Goal: Register for event/course

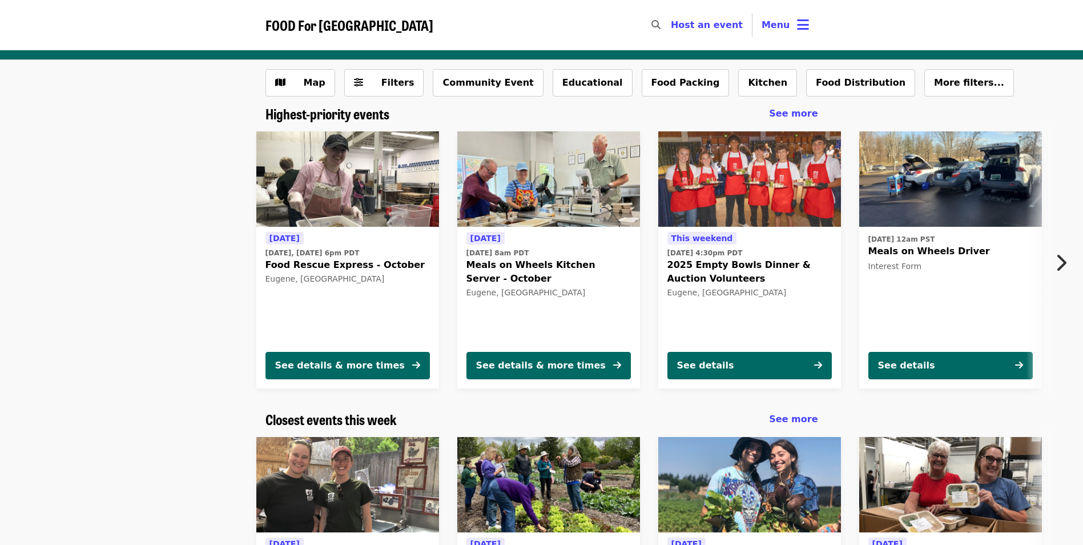
click at [1058, 263] on icon "chevron-right icon" at bounding box center [1060, 263] width 11 height 22
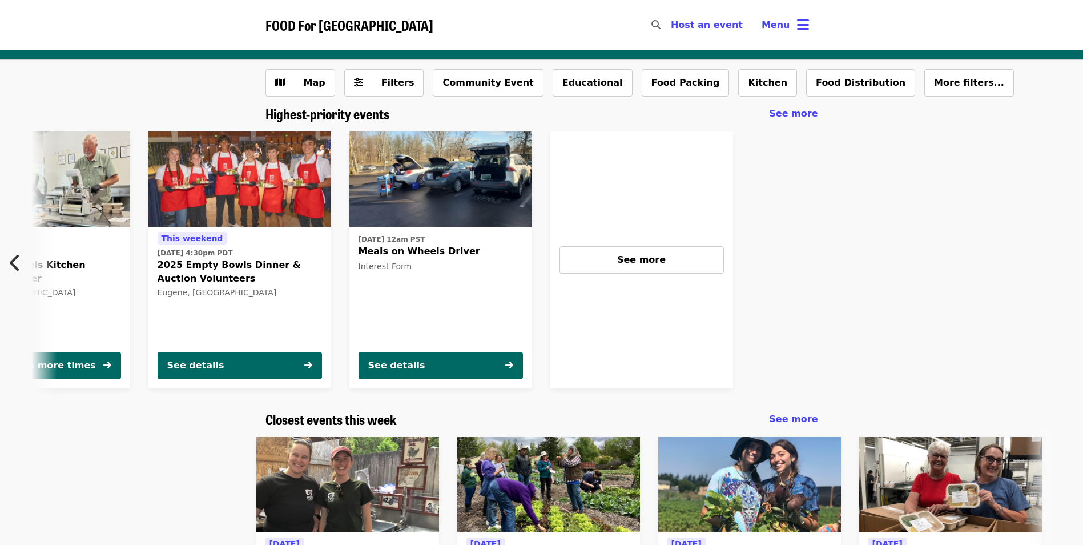
scroll to position [0, 534]
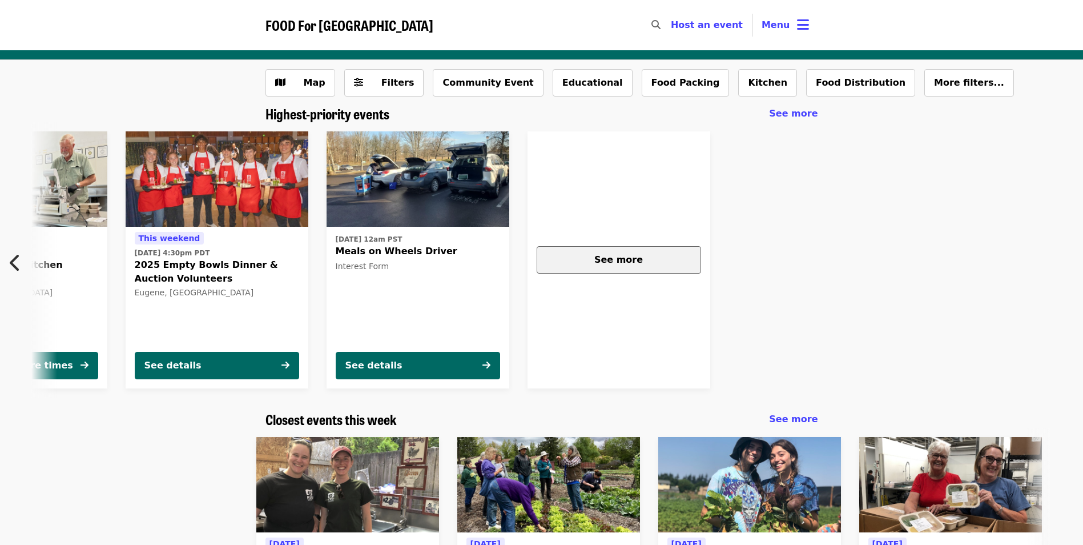
click at [635, 256] on span "See more" at bounding box center [618, 259] width 49 height 11
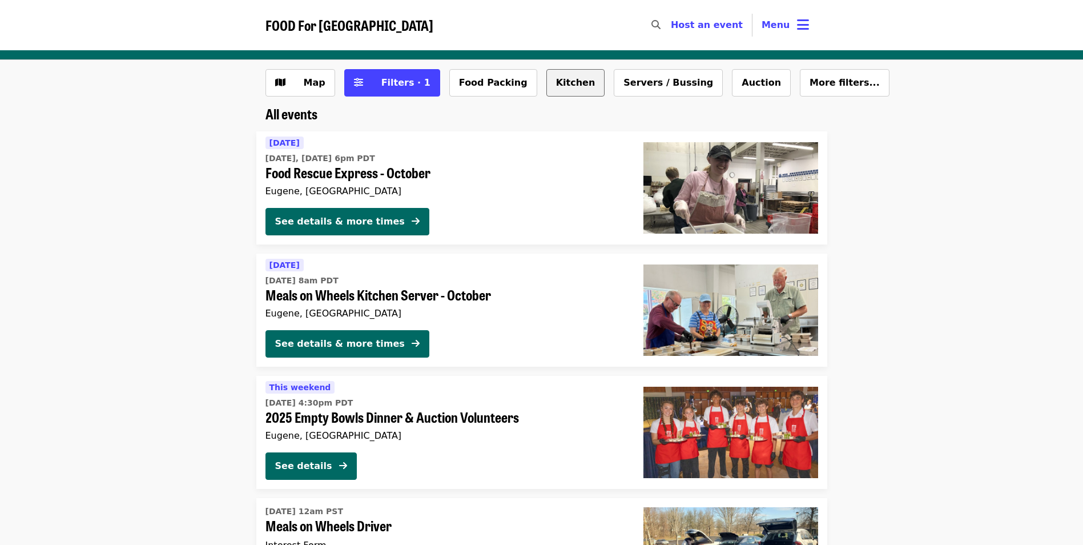
click at [564, 87] on button "Kitchen" at bounding box center [575, 82] width 59 height 27
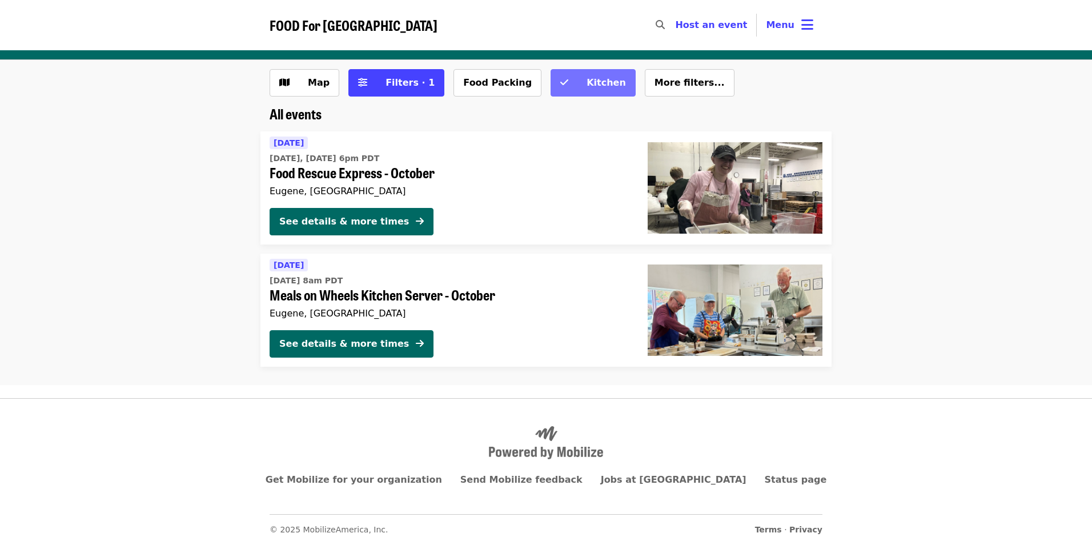
click at [586, 82] on span "Kitchen" at bounding box center [605, 82] width 39 height 11
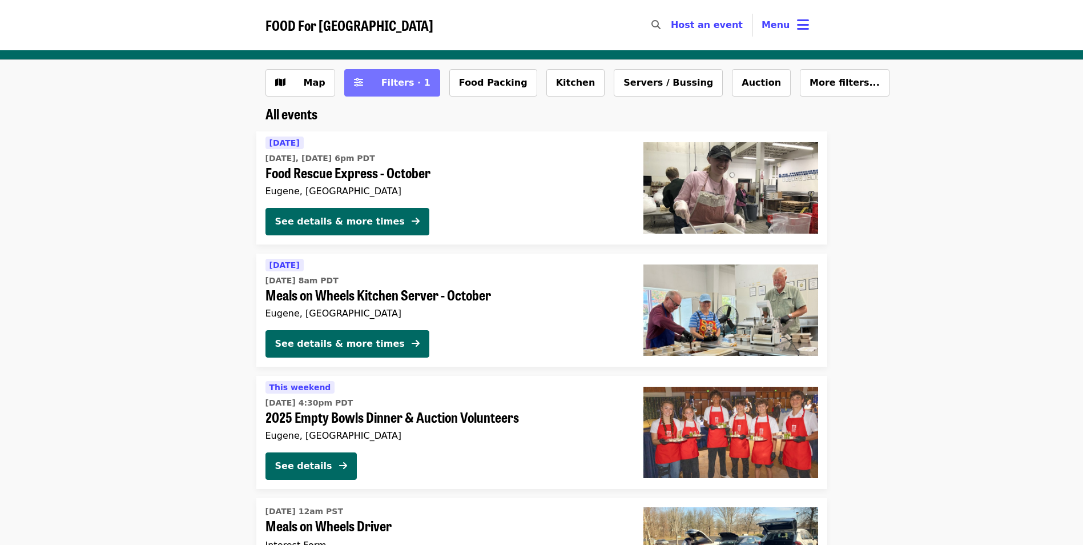
click at [364, 86] on button "Filters · 1" at bounding box center [392, 82] width 96 height 27
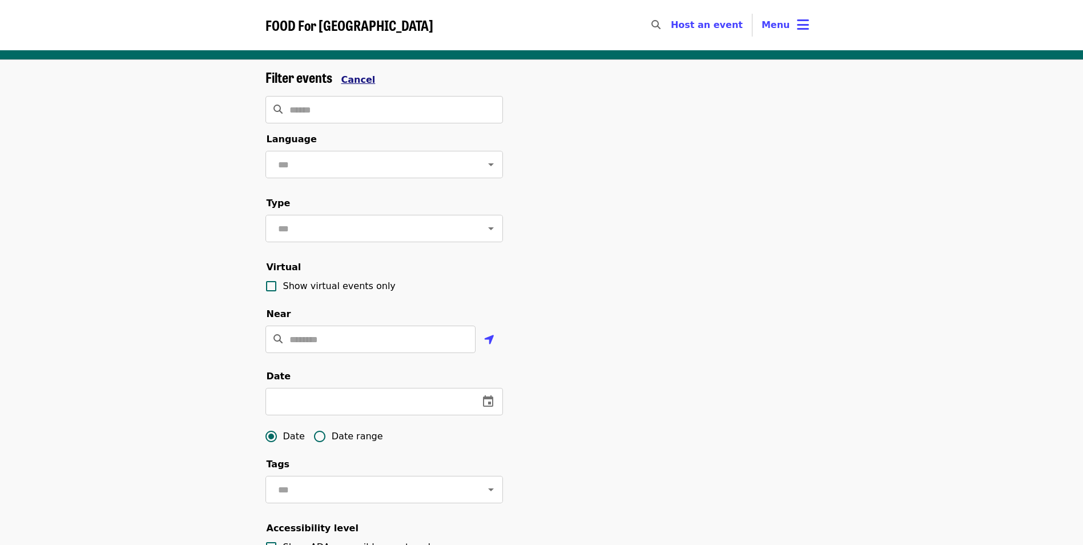
click at [356, 81] on span "Cancel" at bounding box center [358, 79] width 34 height 11
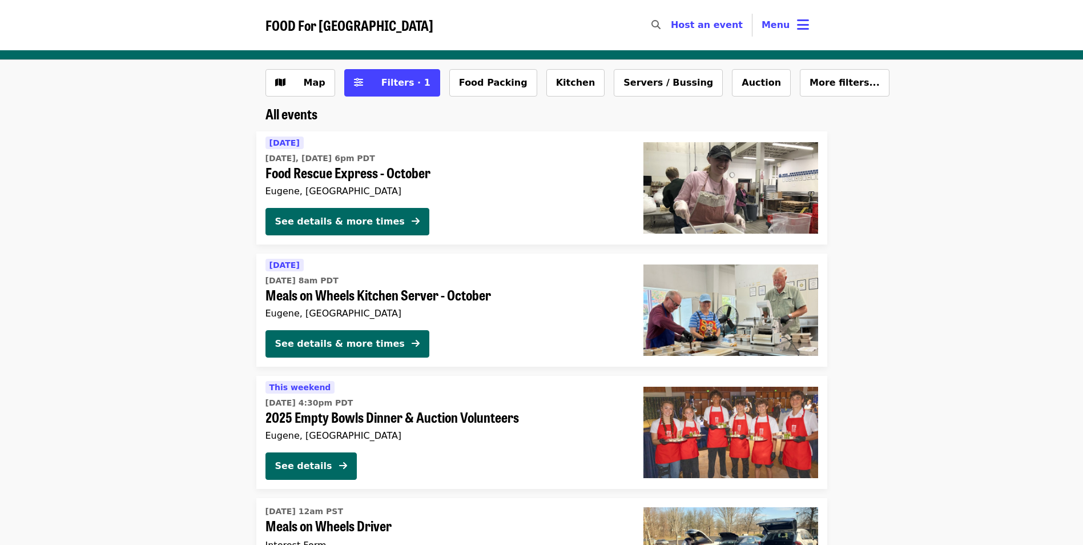
click at [284, 112] on span "All events" at bounding box center [291, 113] width 52 height 20
click at [416, 88] on button "Filters · 1" at bounding box center [392, 82] width 96 height 27
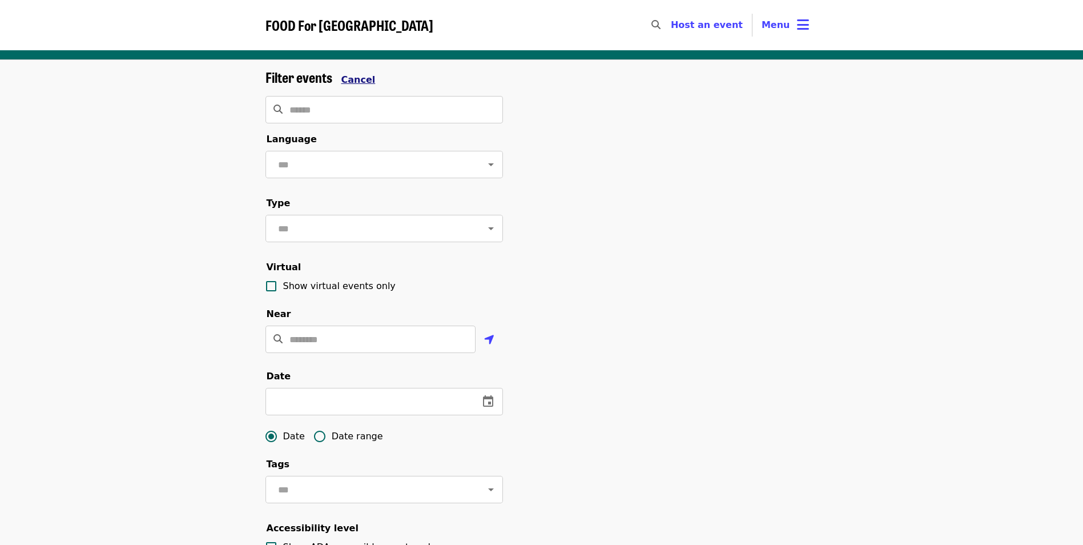
click at [359, 78] on span "Cancel" at bounding box center [358, 79] width 34 height 11
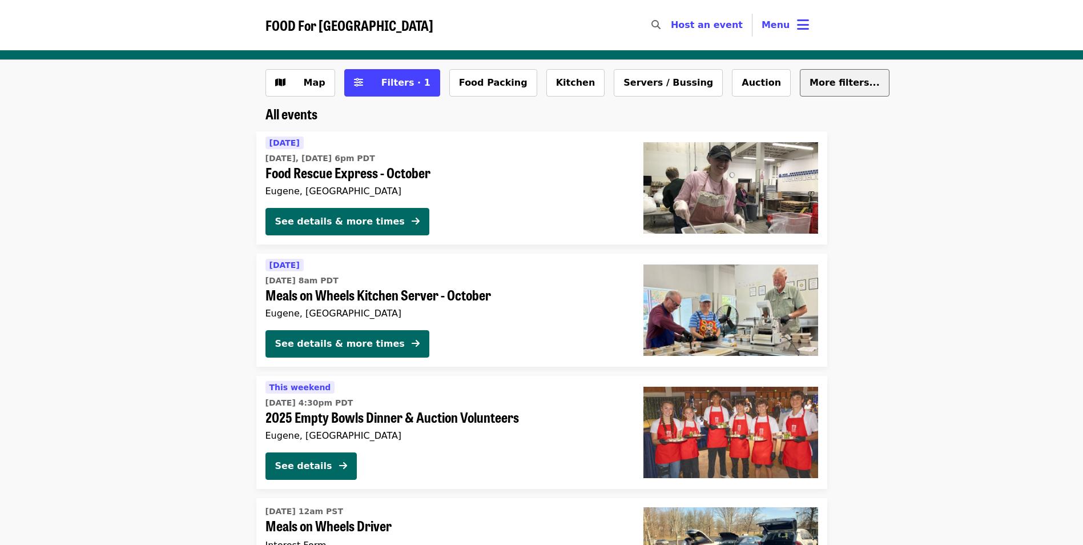
click at [810, 85] on span "More filters..." at bounding box center [845, 82] width 70 height 11
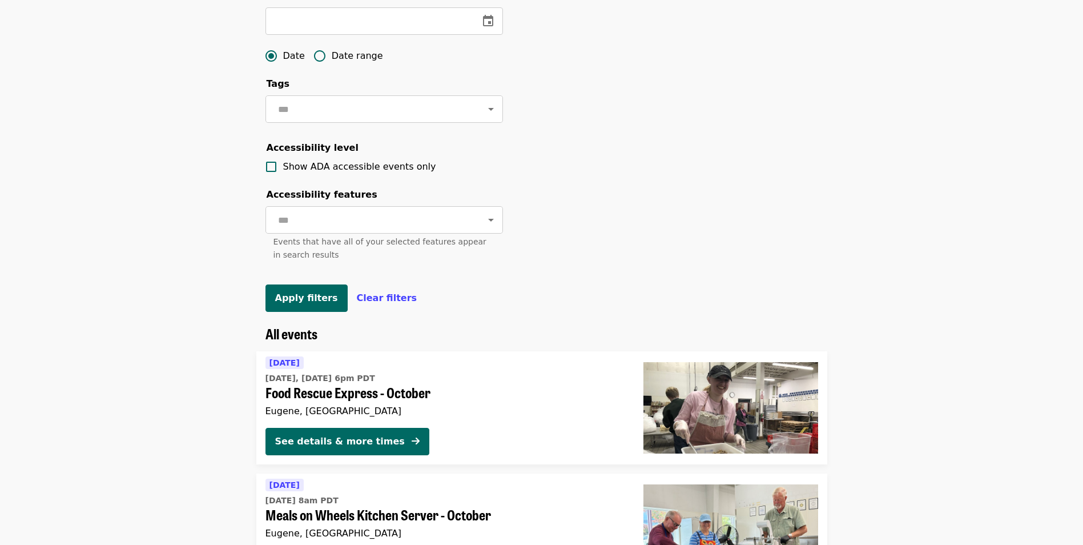
scroll to position [400, 0]
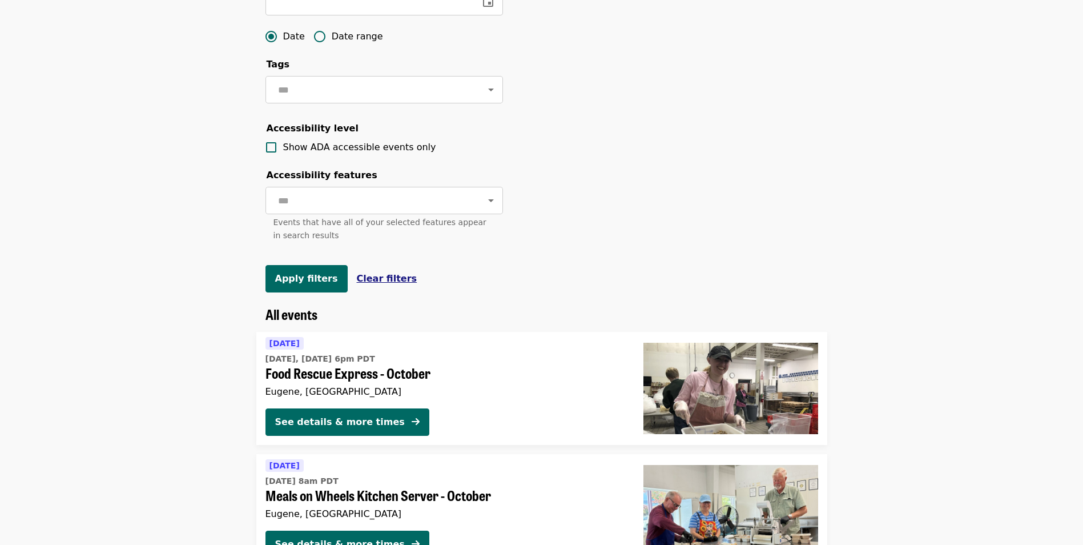
click at [381, 284] on span "Clear filters" at bounding box center [387, 278] width 61 height 11
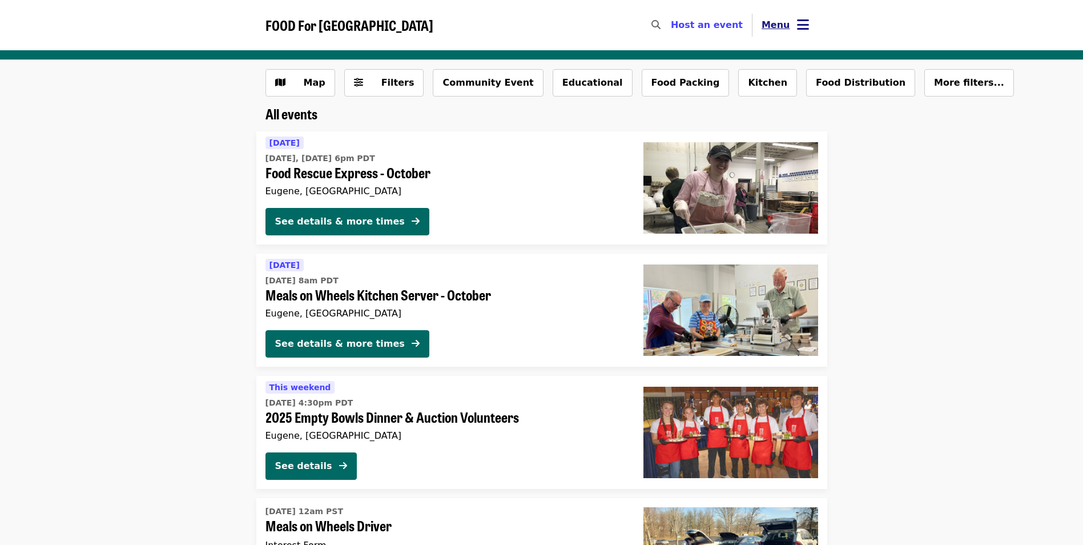
click at [802, 23] on icon "bars icon" at bounding box center [803, 25] width 12 height 17
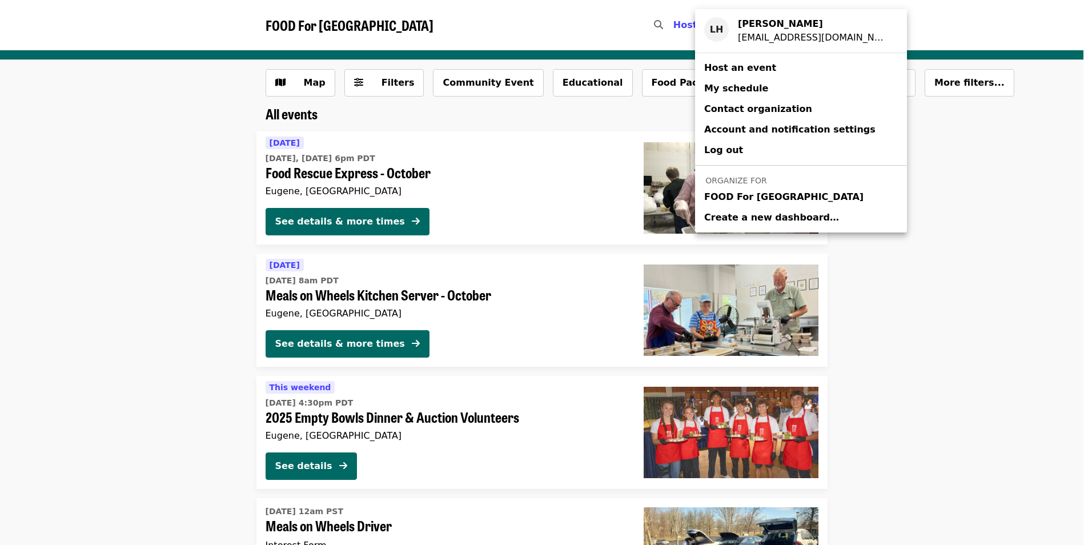
click at [739, 198] on span "FOOD For [GEOGRAPHIC_DATA]" at bounding box center [783, 197] width 159 height 14
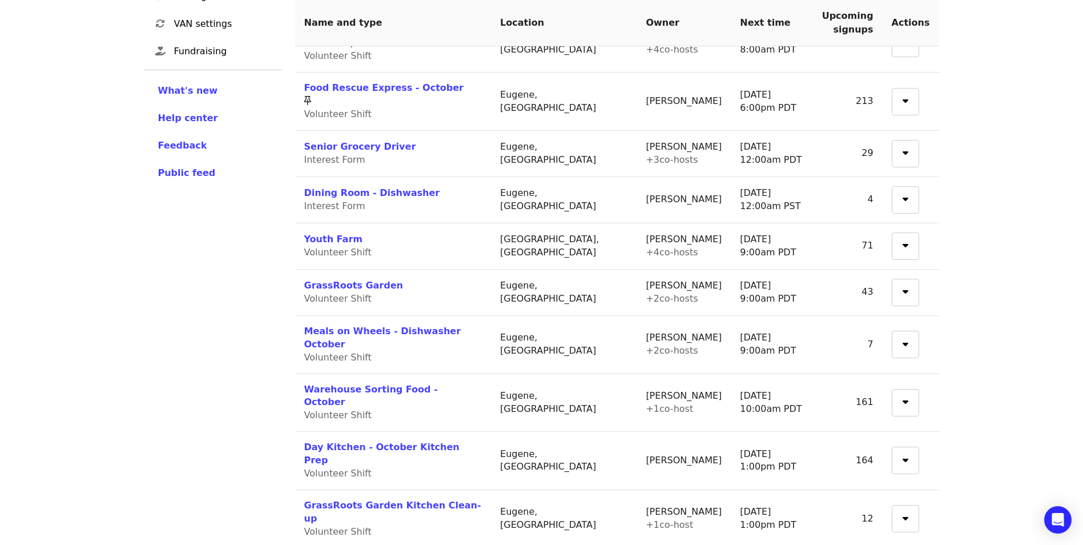
scroll to position [343, 0]
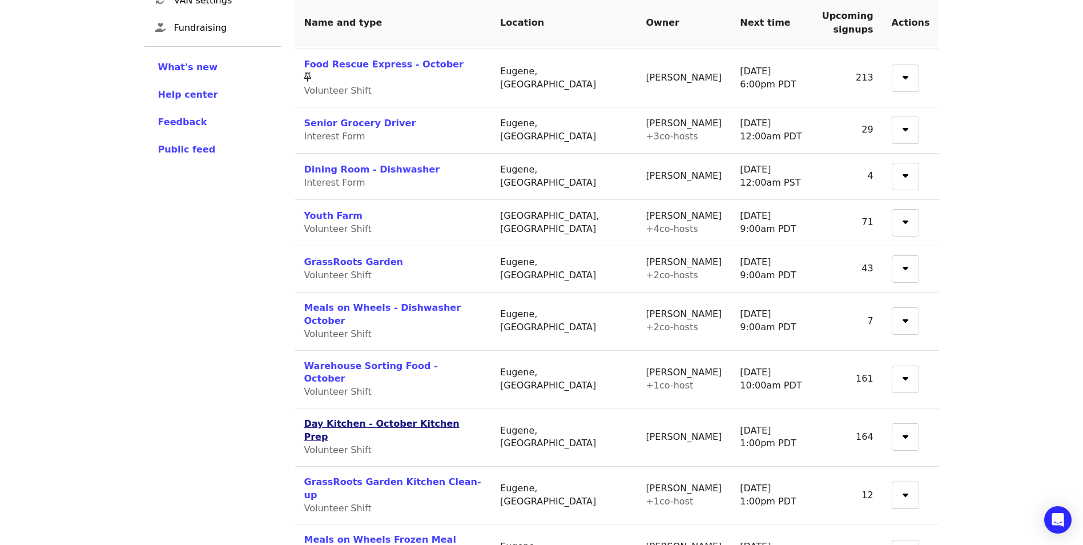
click at [365, 418] on link "Day Kitchen - October Kitchen Prep" at bounding box center [381, 430] width 155 height 24
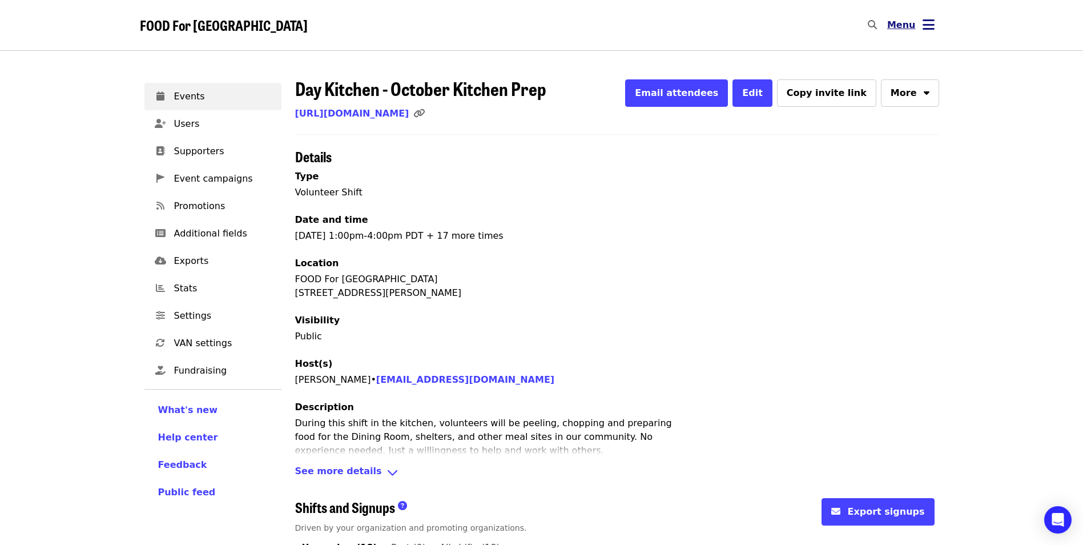
click at [920, 27] on button "Menu" at bounding box center [911, 24] width 66 height 27
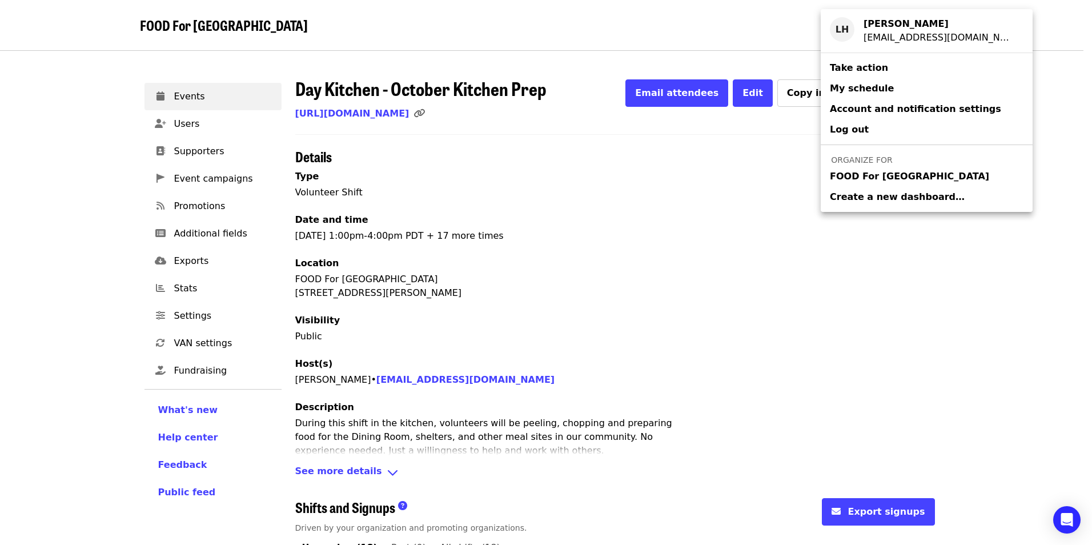
click at [896, 183] on span "FOOD For [GEOGRAPHIC_DATA]" at bounding box center [909, 177] width 159 height 14
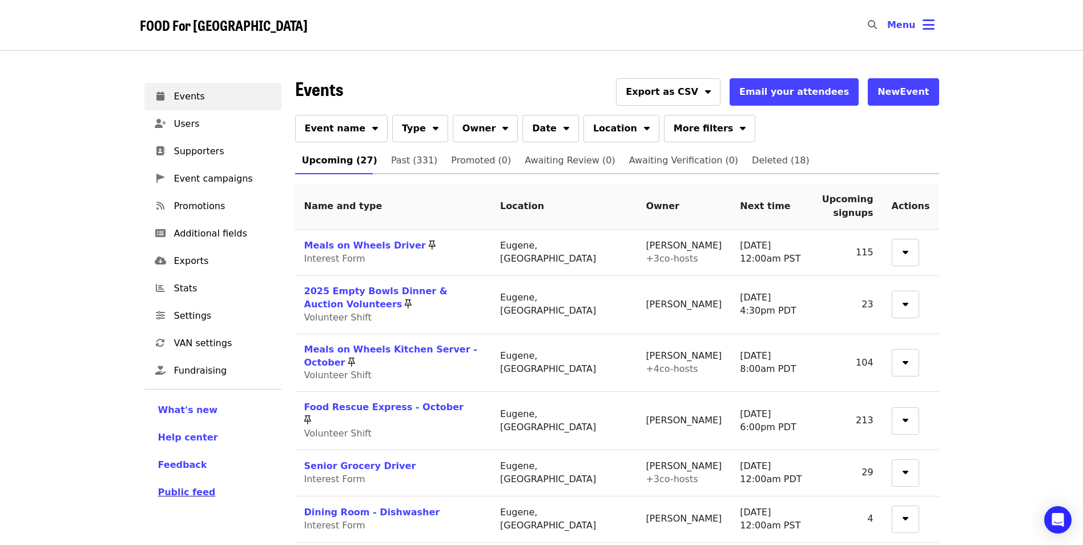
click at [188, 496] on span "Public feed" at bounding box center [187, 491] width 58 height 11
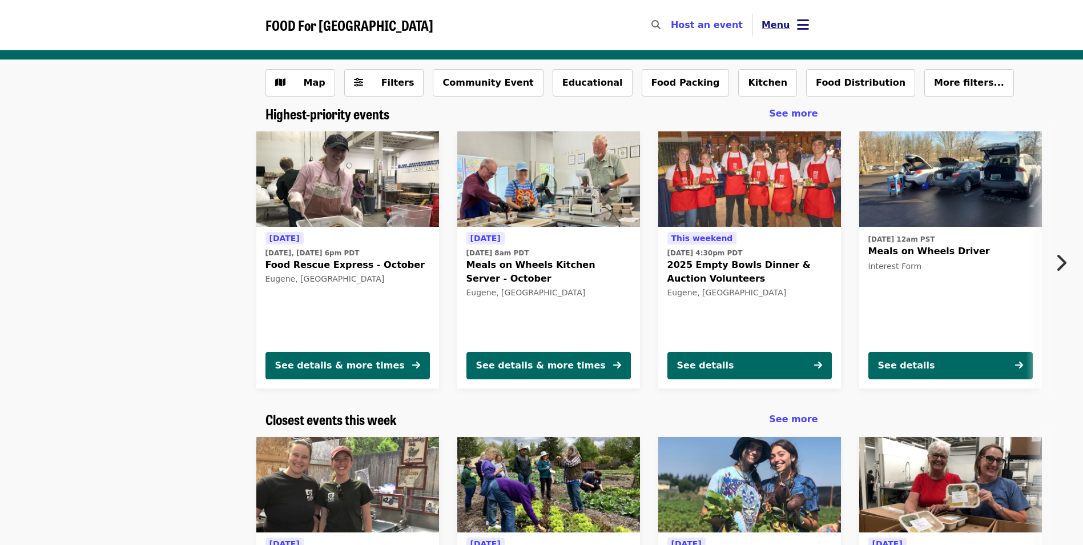
click at [806, 27] on icon "bars icon" at bounding box center [803, 25] width 12 height 17
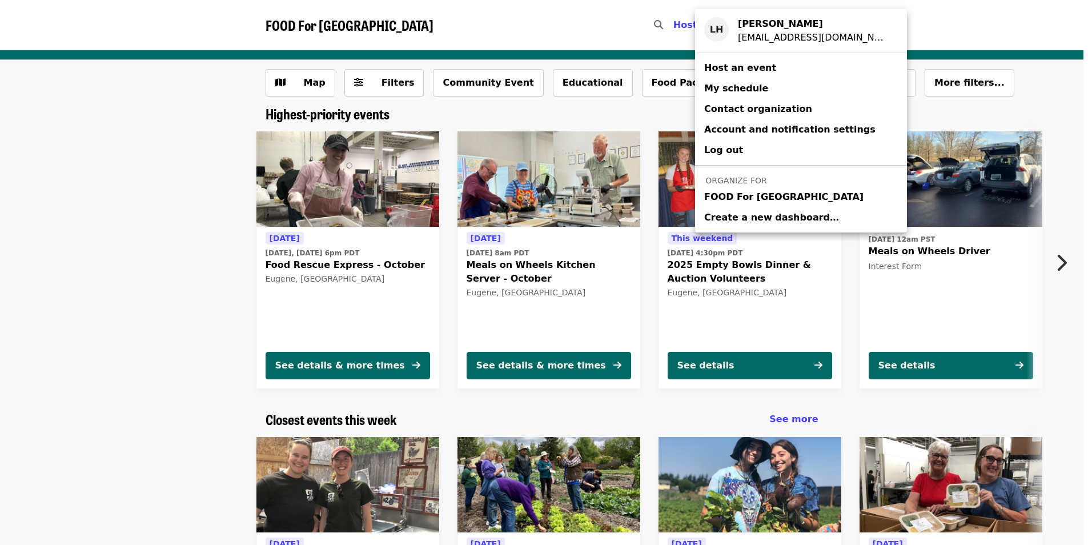
click at [758, 200] on span "FOOD For [GEOGRAPHIC_DATA]" at bounding box center [783, 197] width 159 height 14
